Goal: Task Accomplishment & Management: Complete application form

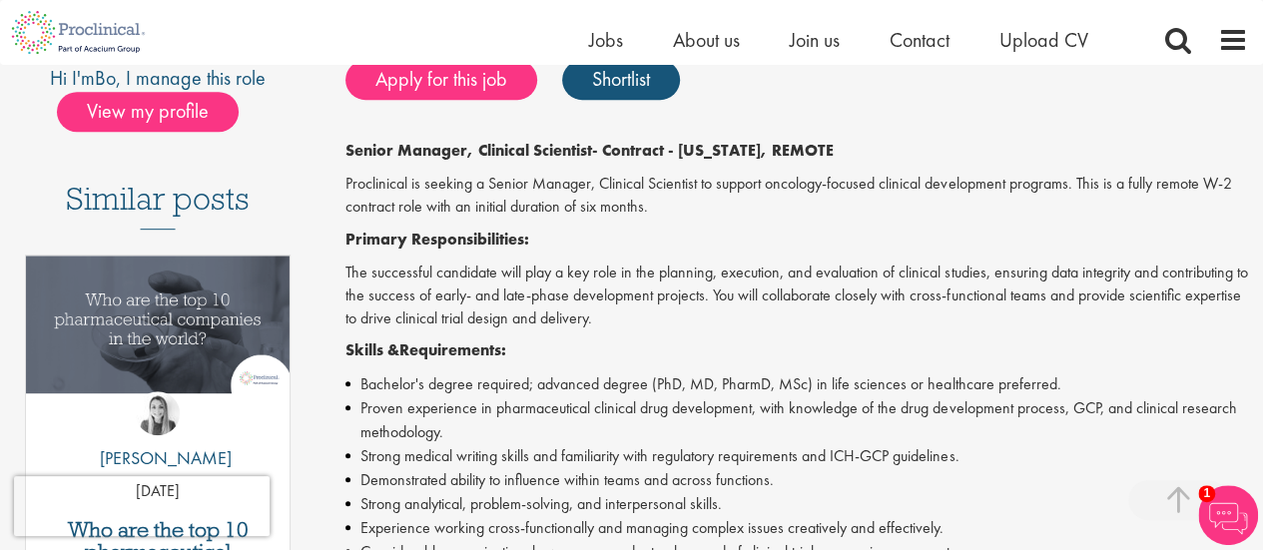
scroll to position [442, 0]
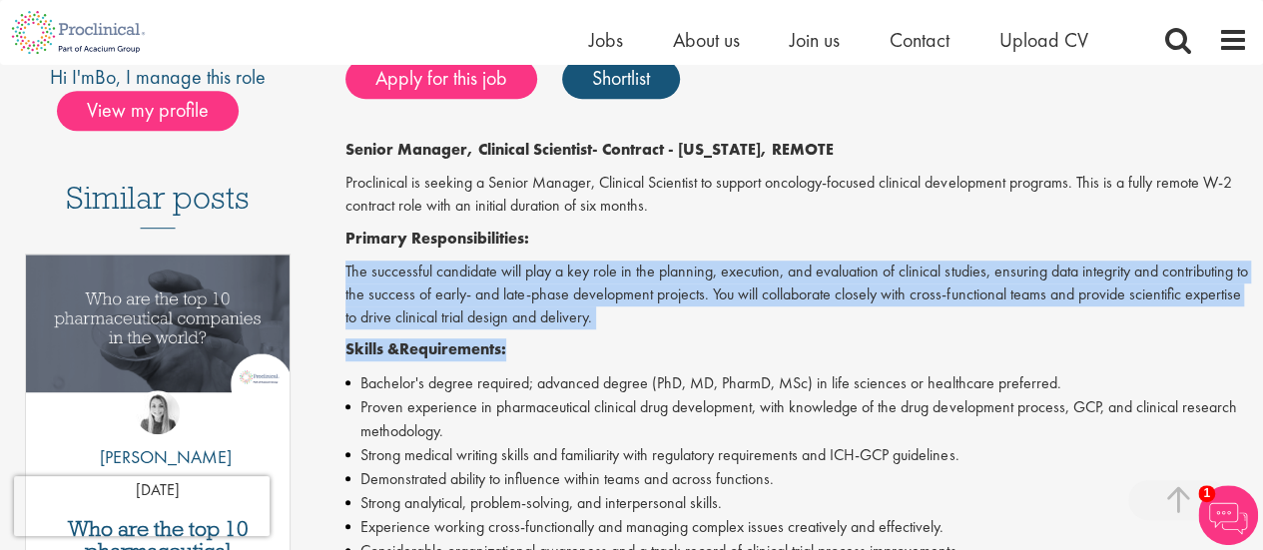
drag, startPoint x: 791, startPoint y: 356, endPoint x: 627, endPoint y: 241, distance: 200.6
click at [627, 241] on p "Primary Responsibilitie s:" at bounding box center [796, 239] width 903 height 23
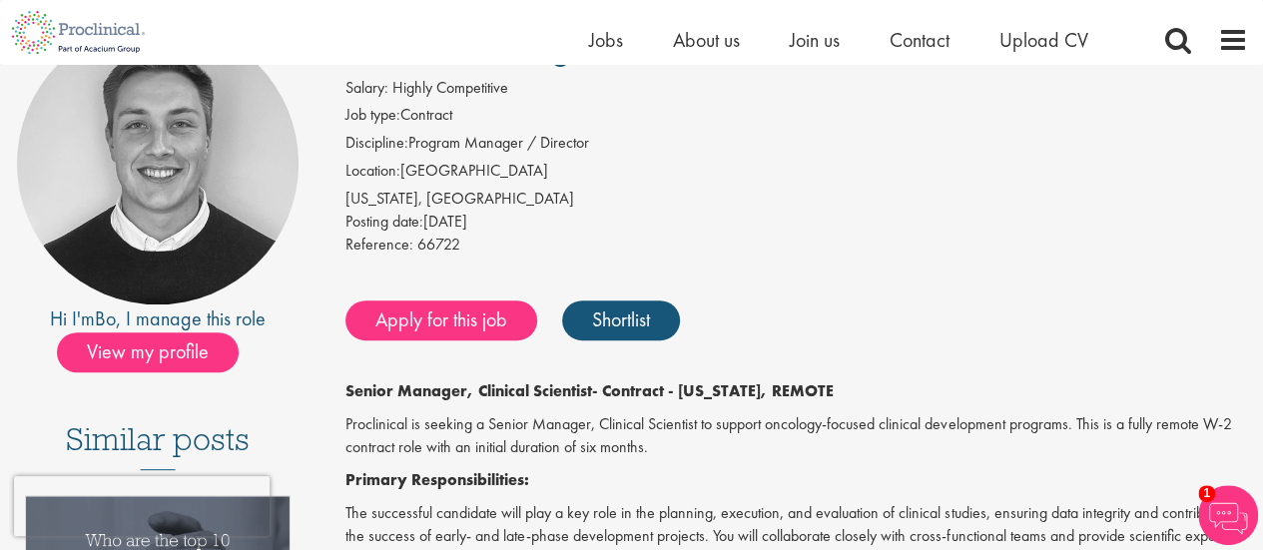
scroll to position [203, 0]
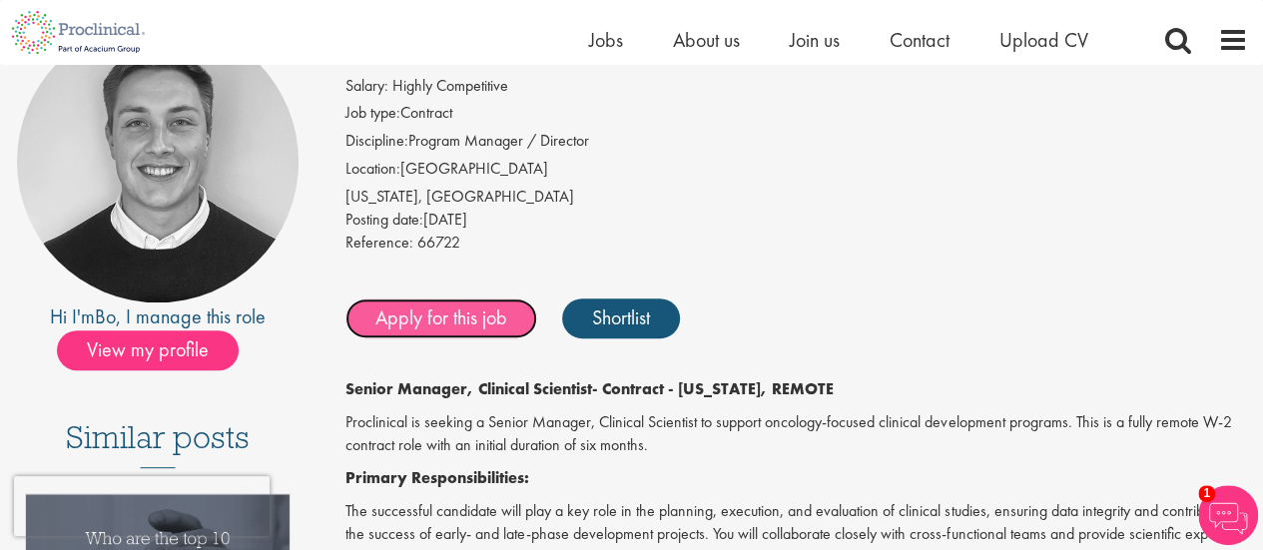
click at [438, 323] on link "Apply for this job" at bounding box center [441, 319] width 192 height 40
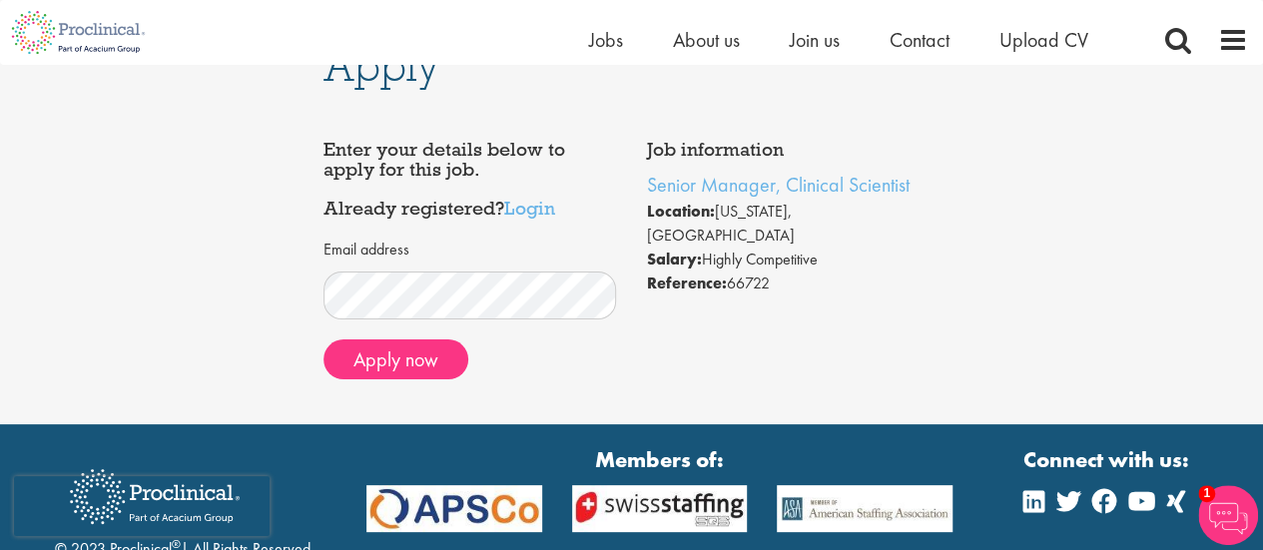
scroll to position [40, 0]
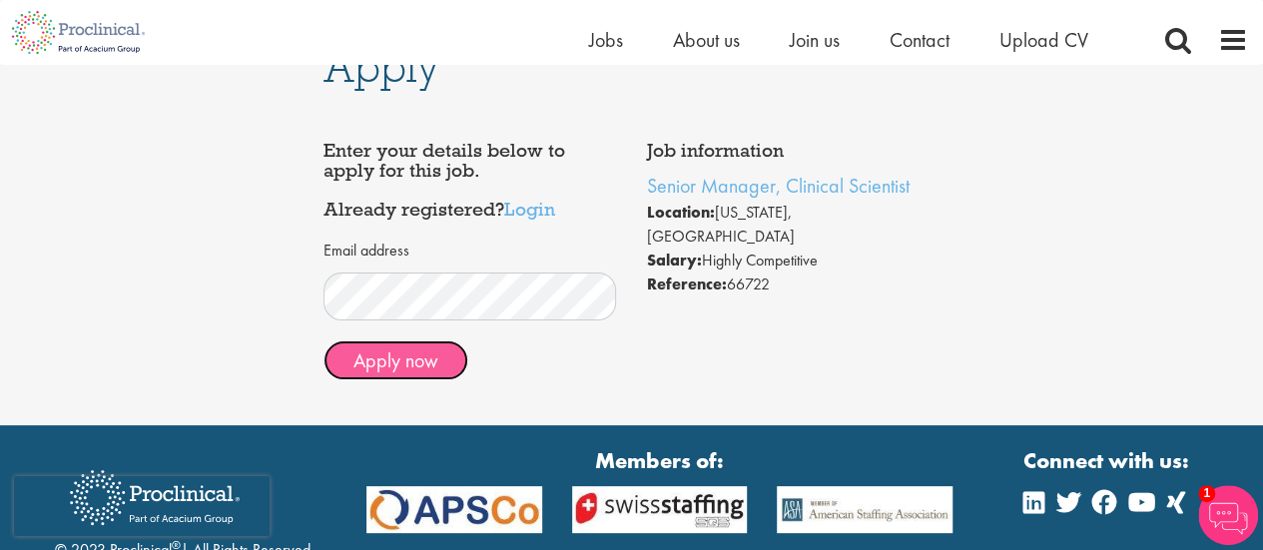
click at [432, 365] on button "Apply now" at bounding box center [395, 360] width 145 height 40
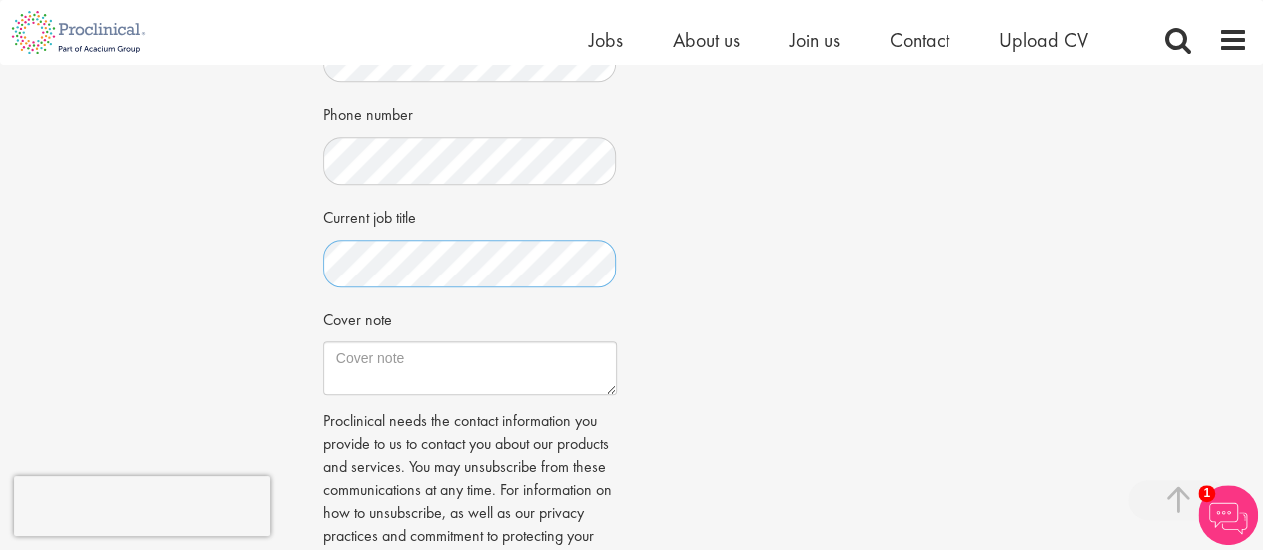
scroll to position [583, 0]
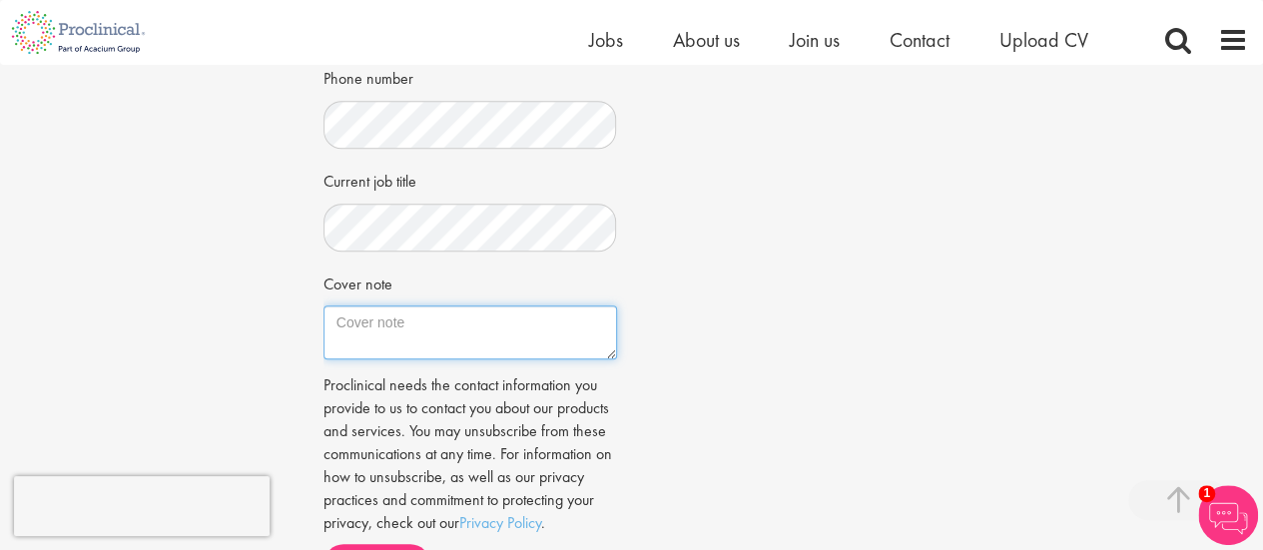
click at [423, 343] on textarea "Cover note" at bounding box center [470, 333] width 294 height 54
paste textarea "Passionate and driven Doctor of Pharmacy graduate now pursuing a Ph.D., with su…"
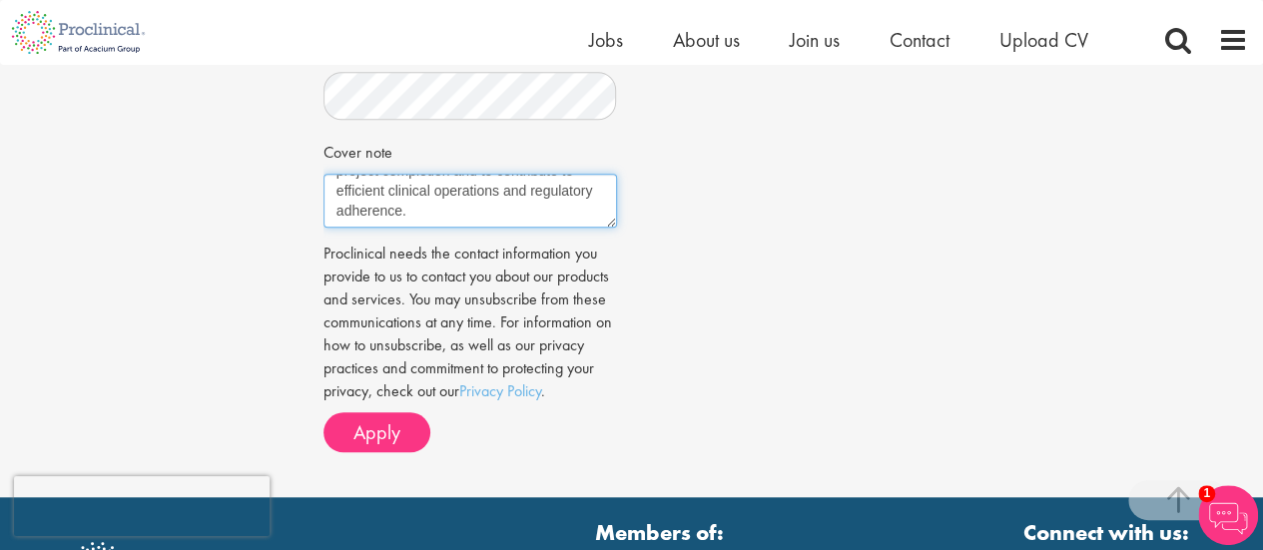
scroll to position [717, 0]
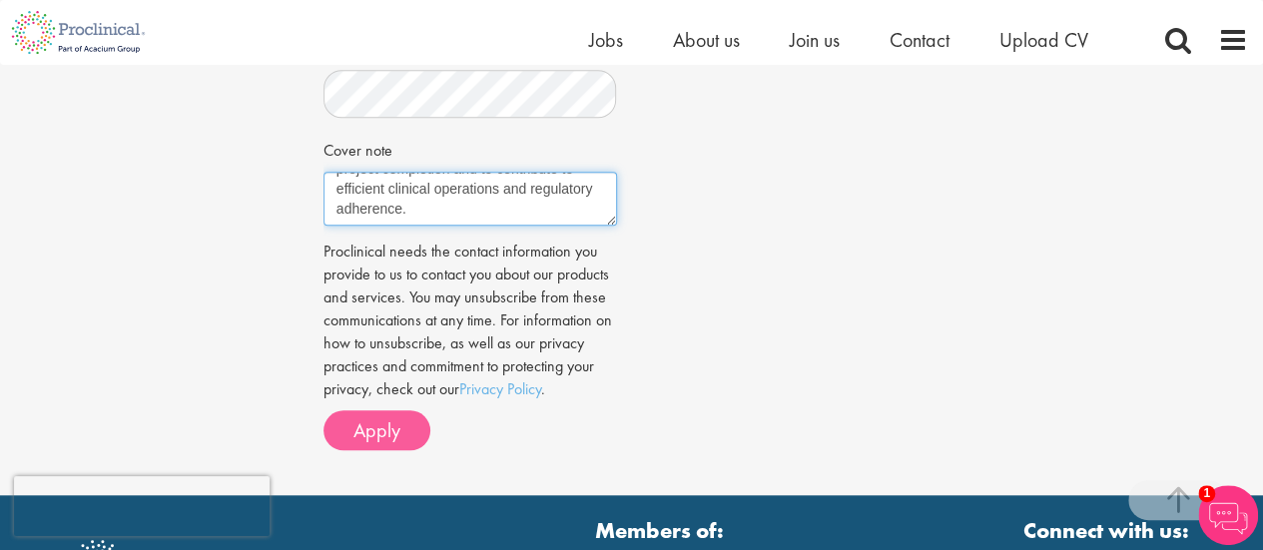
type textarea "Passionate and driven Doctor of Pharmacy graduate now pursuing a Ph.D., with su…"
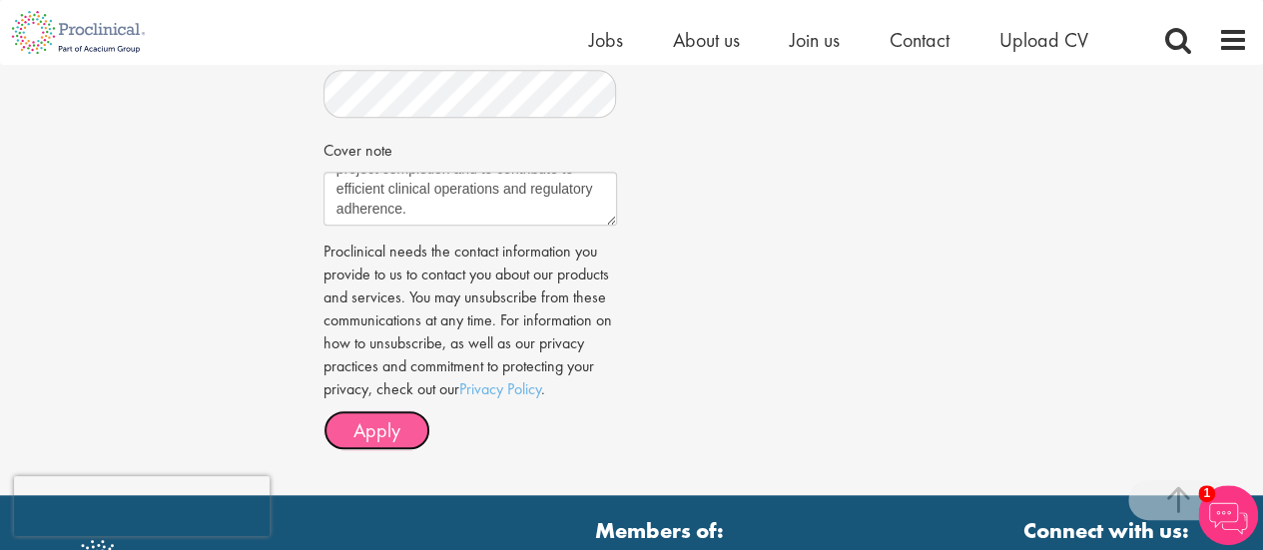
click at [385, 420] on span "Apply" at bounding box center [376, 430] width 47 height 26
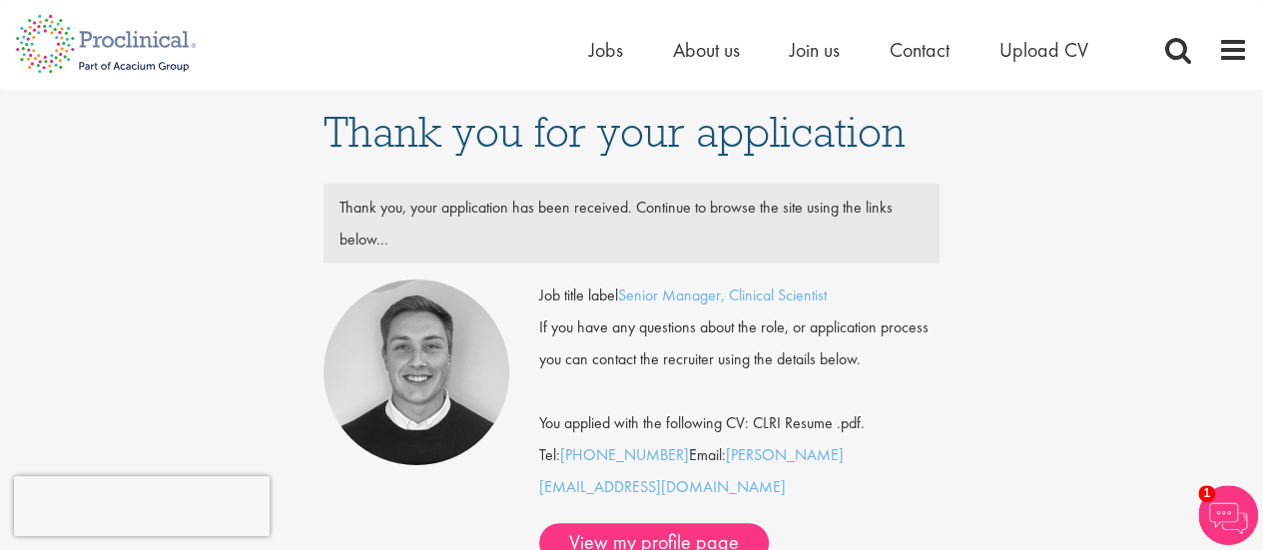
drag, startPoint x: 728, startPoint y: 458, endPoint x: 893, endPoint y: 448, distance: 165.0
click at [893, 448] on div "Job title label Senior Manager, Clinical Scientist If you have any questions ab…" at bounding box center [739, 422] width 401 height 284
copy div "b.forsen@proclinical.com"
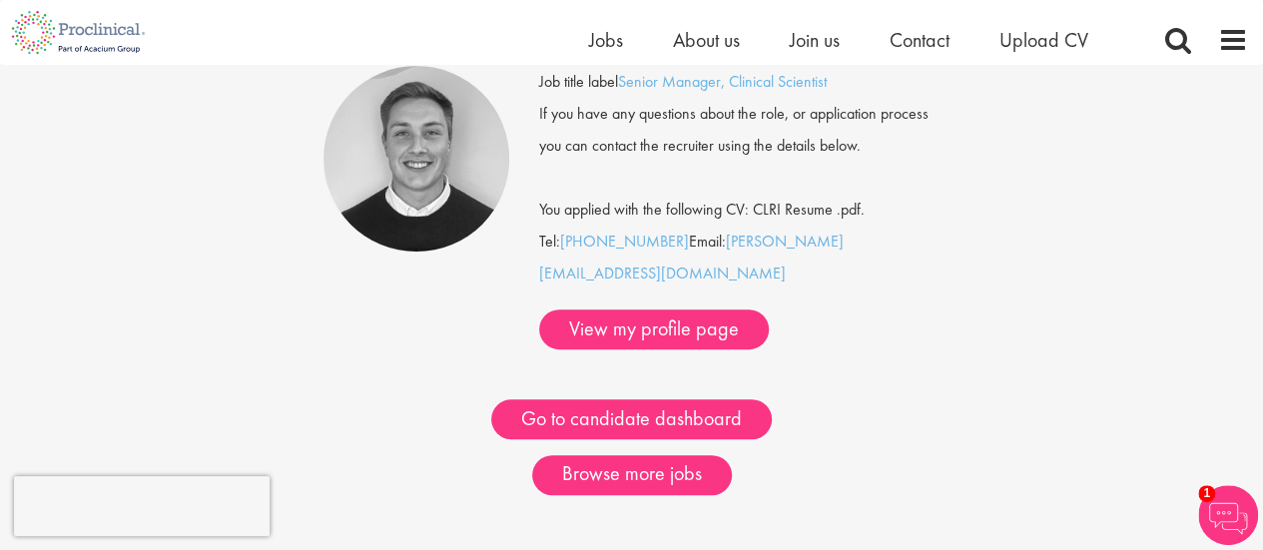
scroll to position [188, 0]
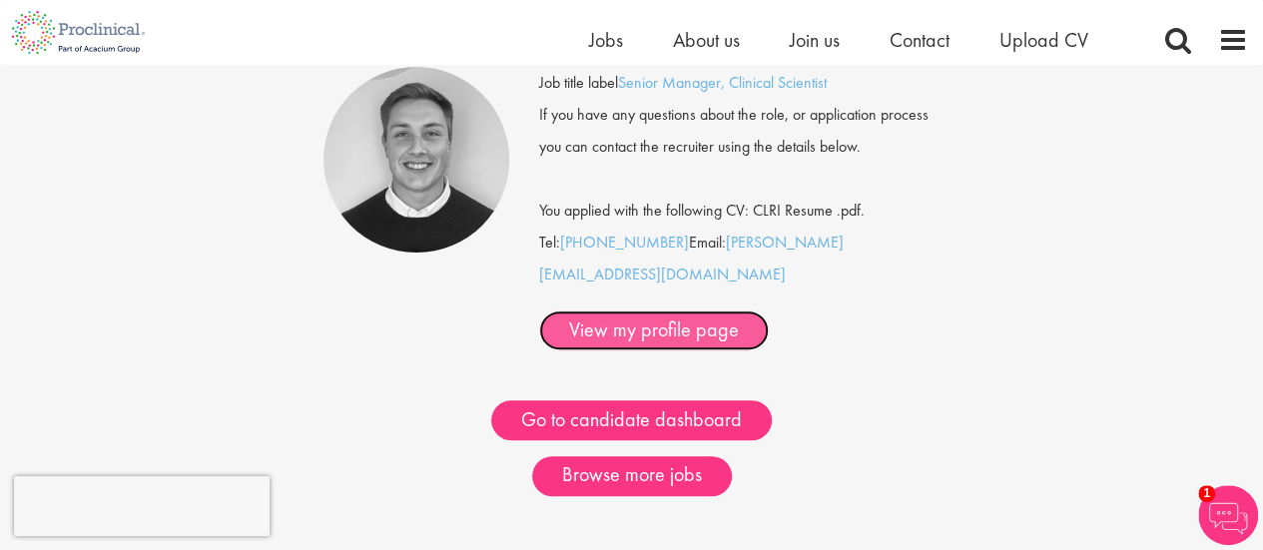
click at [605, 311] on link "View my profile page" at bounding box center [654, 331] width 230 height 40
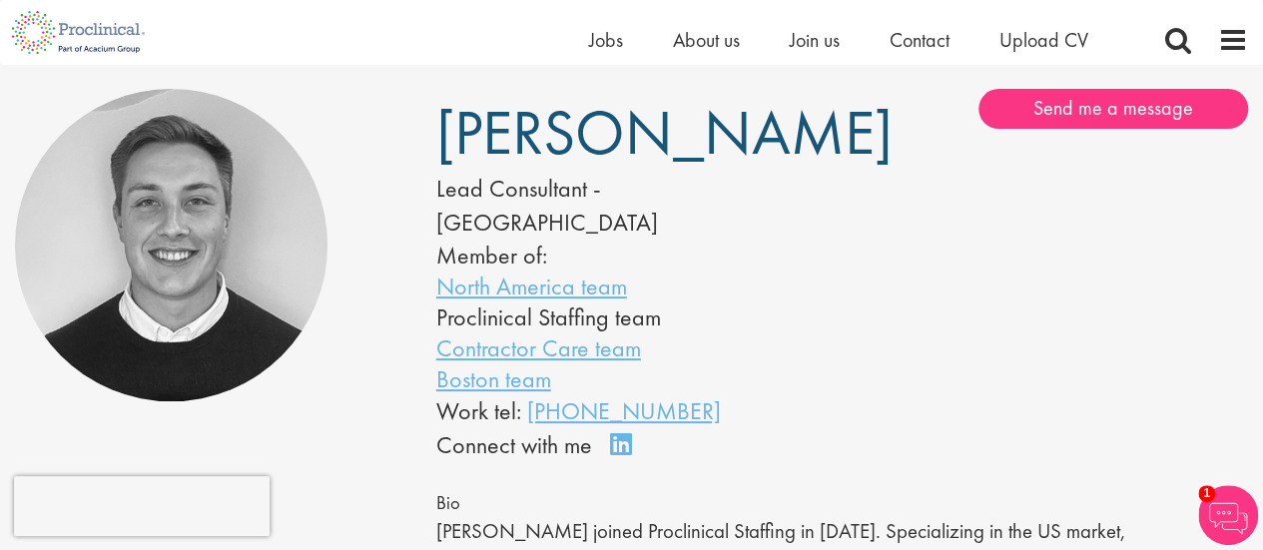
scroll to position [134, 0]
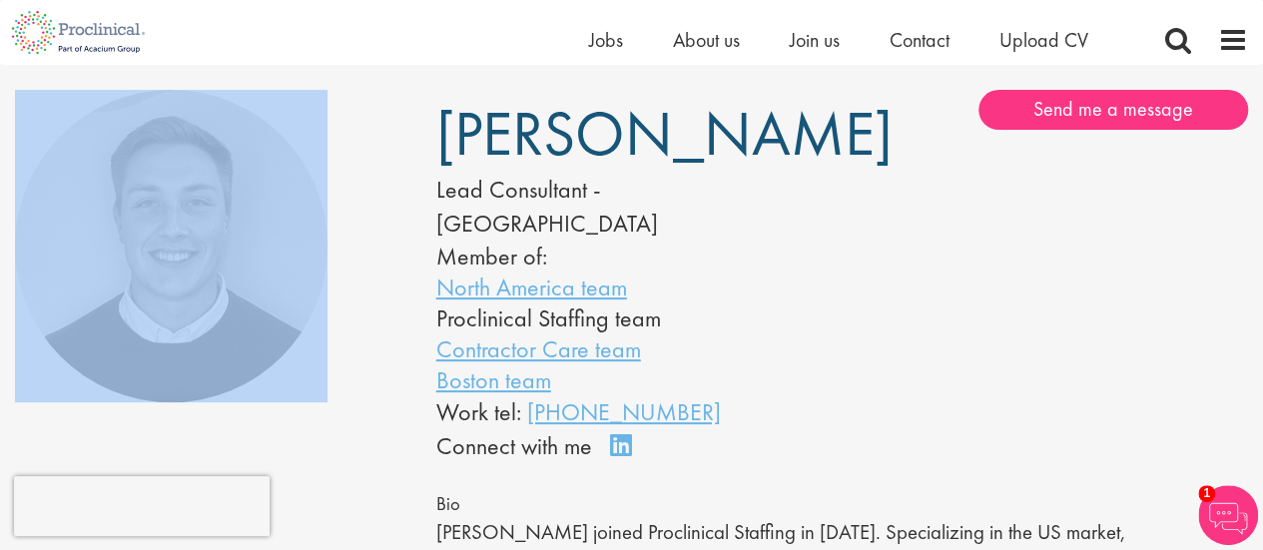
drag, startPoint x: 353, startPoint y: 82, endPoint x: 435, endPoint y: 133, distance: 96.4
click at [435, 133] on div "[PERSON_NAME] Lead Consultant - [GEOGRAPHIC_DATA] Member of: North America team…" at bounding box center [631, 423] width 1263 height 687
click at [433, 151] on div "[PERSON_NAME] Lead Consultant - [GEOGRAPHIC_DATA] Member of: North America team…" at bounding box center [631, 277] width 421 height 374
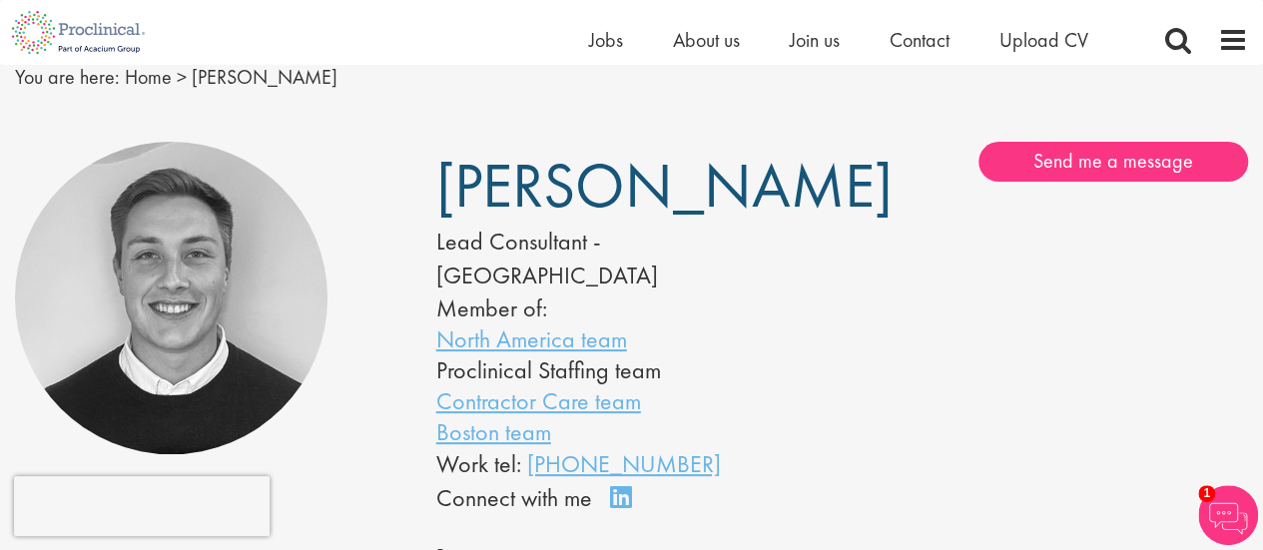
scroll to position [81, 0]
drag, startPoint x: 430, startPoint y: 240, endPoint x: 731, endPoint y: 446, distance: 364.7
click at [731, 446] on div "[PERSON_NAME] Lead Consultant - [GEOGRAPHIC_DATA] Member of: North America team…" at bounding box center [631, 330] width 421 height 374
copy div "Lead Consultant - [GEOGRAPHIC_DATA] Member of: North America team Proclinical S…"
click at [952, 358] on div "[PERSON_NAME] Lead Consultant - [GEOGRAPHIC_DATA] Member of: North America team…" at bounding box center [842, 330] width 842 height 374
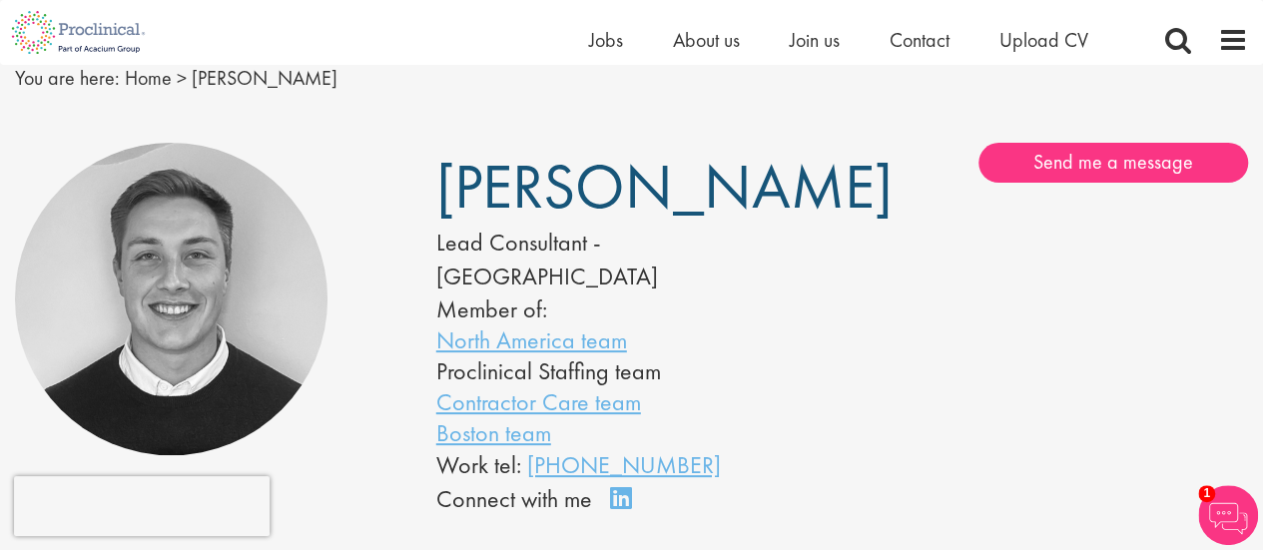
drag, startPoint x: 407, startPoint y: 162, endPoint x: 741, endPoint y: 446, distance: 438.4
click at [741, 446] on div "[PERSON_NAME] Lead Consultant - [GEOGRAPHIC_DATA] Member of: North America team…" at bounding box center [631, 476] width 1263 height 687
copy div "[PERSON_NAME] Lead Consultant - [GEOGRAPHIC_DATA] Member of: North America team…"
click at [869, 280] on div "[PERSON_NAME] Lead Consultant - [GEOGRAPHIC_DATA] Member of: North America team…" at bounding box center [842, 330] width 842 height 374
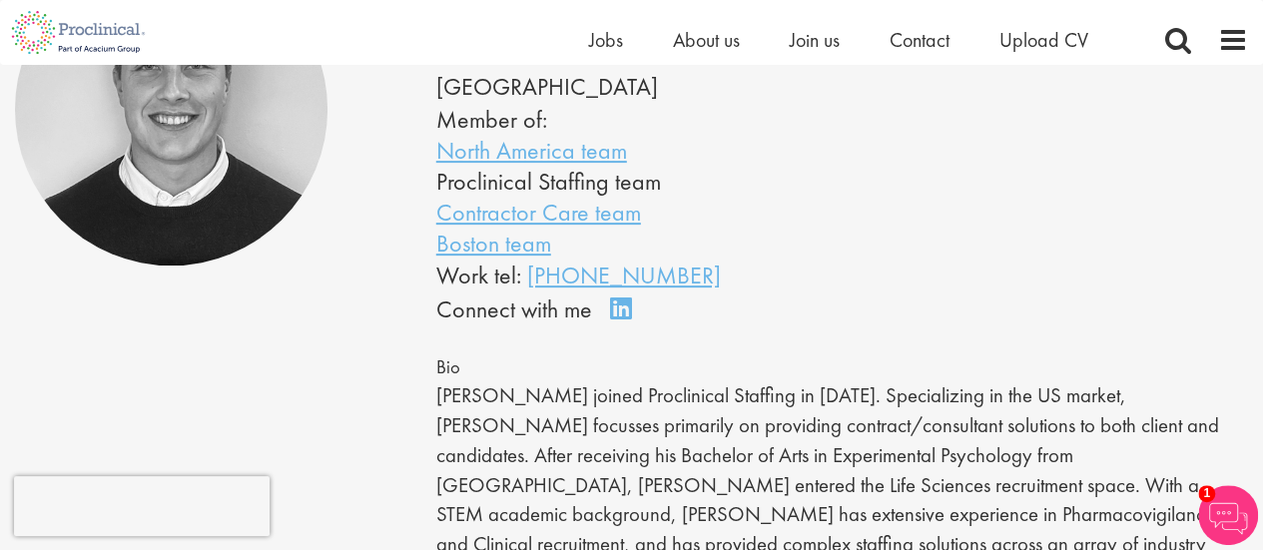
scroll to position [275, 0]
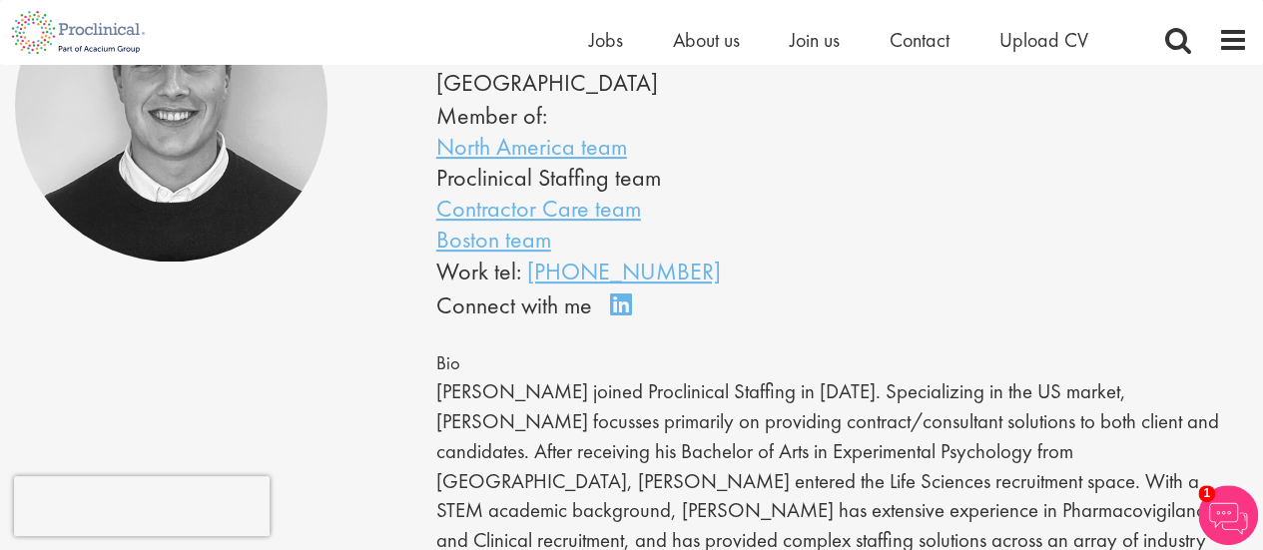
click at [869, 280] on div "[PERSON_NAME] Lead Consultant - [GEOGRAPHIC_DATA] Member of: North America team…" at bounding box center [842, 136] width 842 height 374
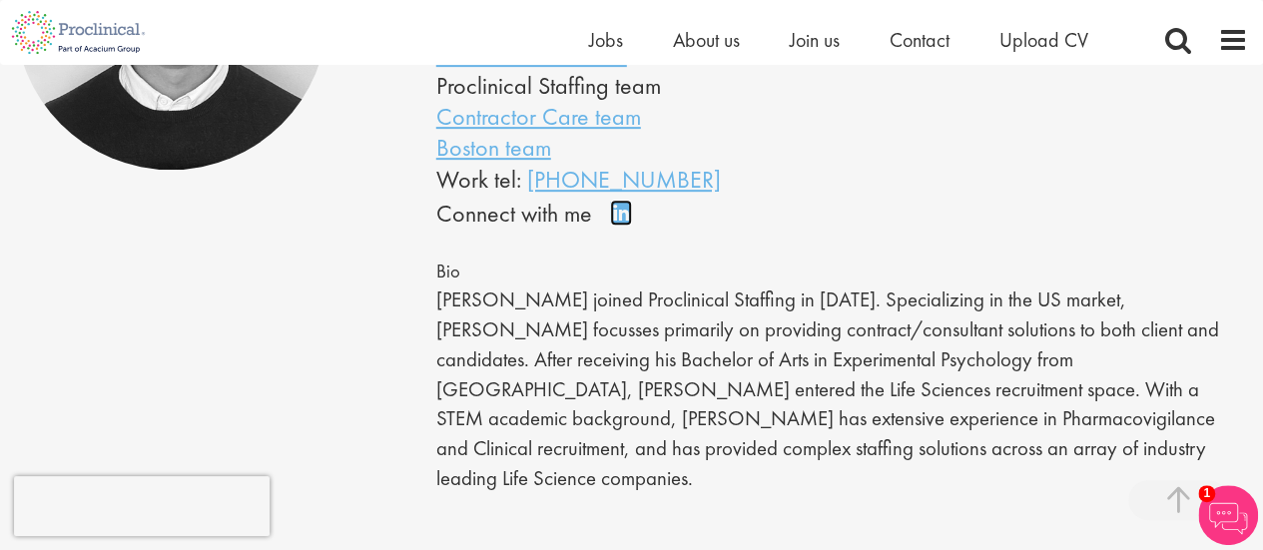
click at [612, 222] on link "Connect on LinkedIn" at bounding box center [627, 222] width 35 height 0
